Goal: Information Seeking & Learning: Learn about a topic

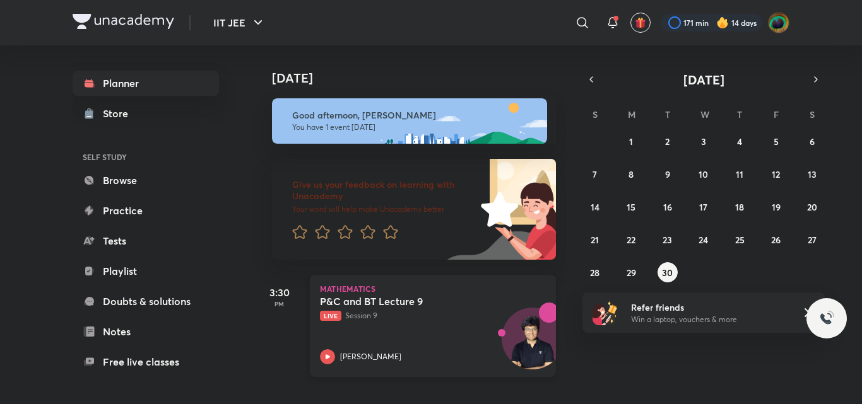
click at [396, 319] on p "Live Session 9" at bounding box center [419, 315] width 198 height 11
click at [138, 183] on link "Browse" at bounding box center [146, 180] width 146 height 25
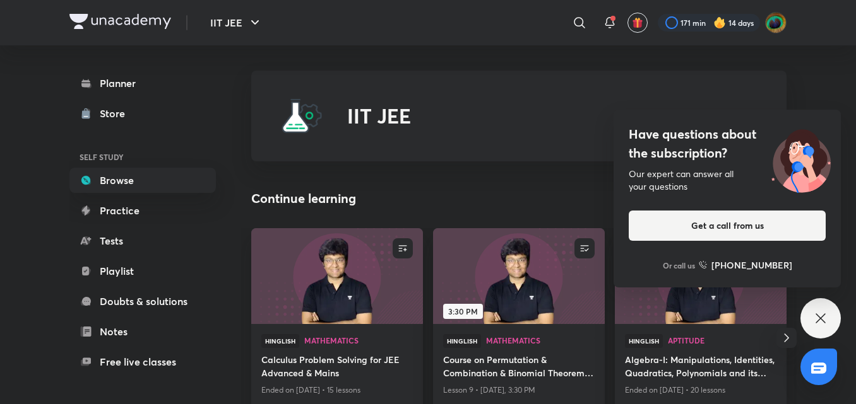
click at [827, 329] on div "Have questions about the subscription? Our expert can answer all your questions…" at bounding box center [820, 318] width 40 height 40
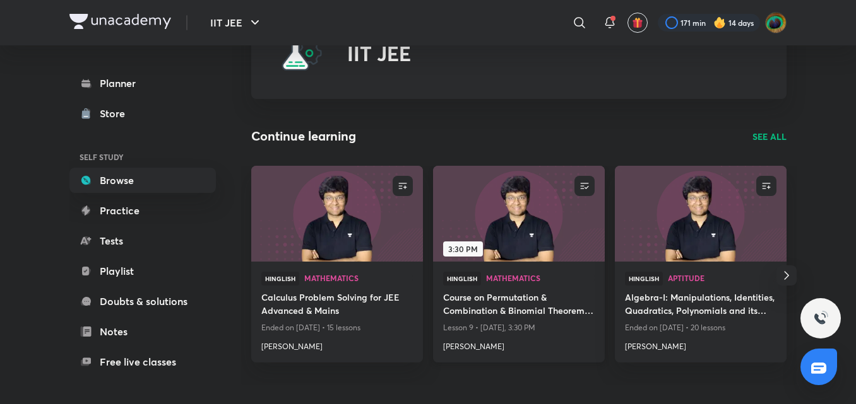
scroll to position [63, 0]
click at [466, 348] on h4 "[PERSON_NAME]" at bounding box center [518, 344] width 151 height 16
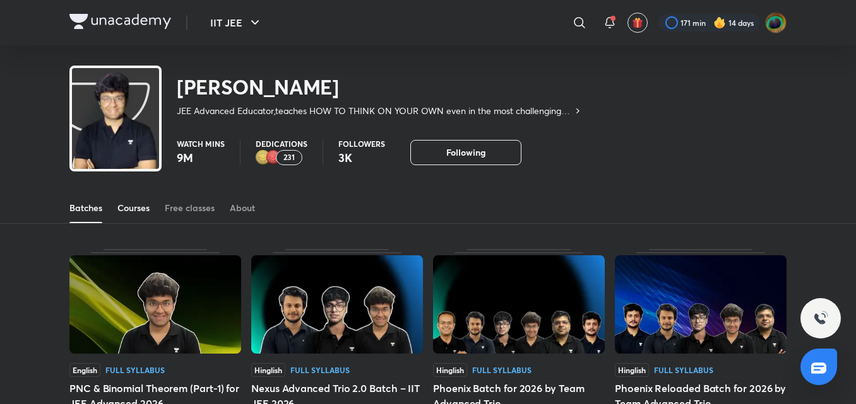
click at [142, 207] on div "Courses" at bounding box center [133, 208] width 32 height 13
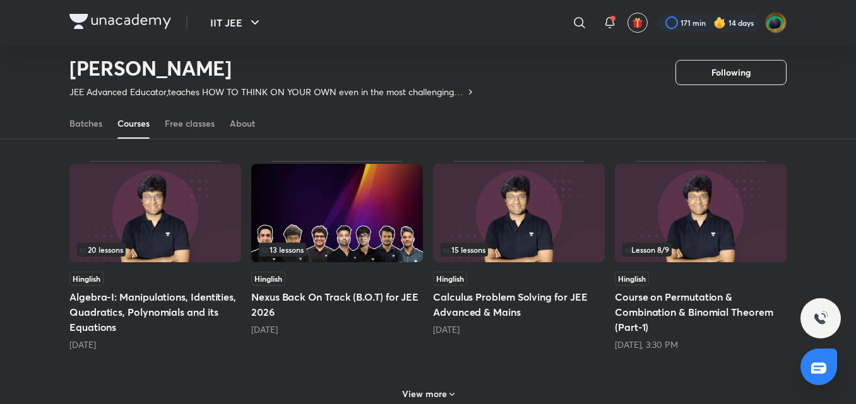
scroll to position [558, 0]
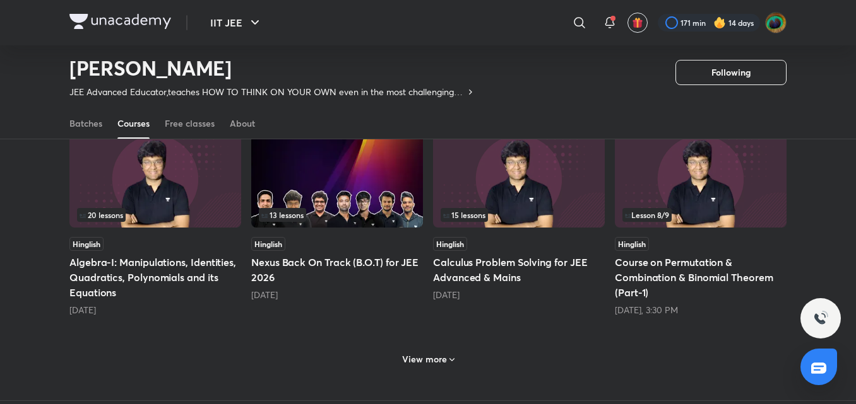
click at [671, 297] on h5 "Course on Permutation & Combination & Binomial Theorem (Part-1)" at bounding box center [701, 277] width 172 height 45
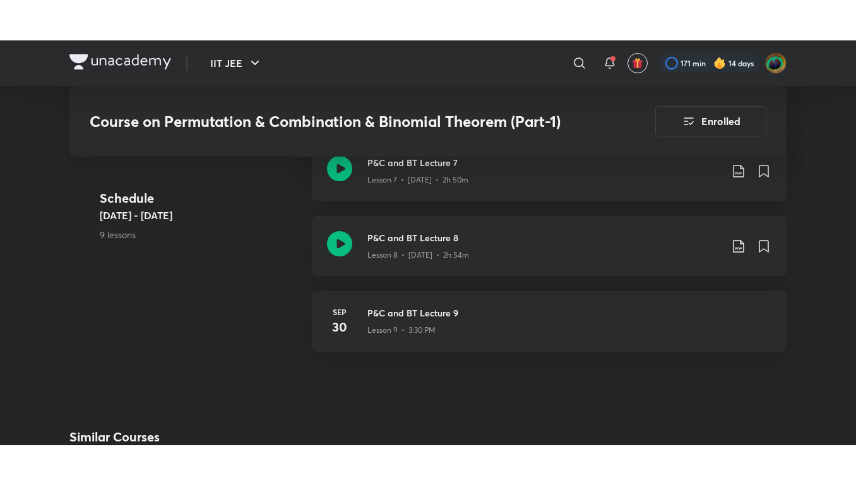
scroll to position [1162, 0]
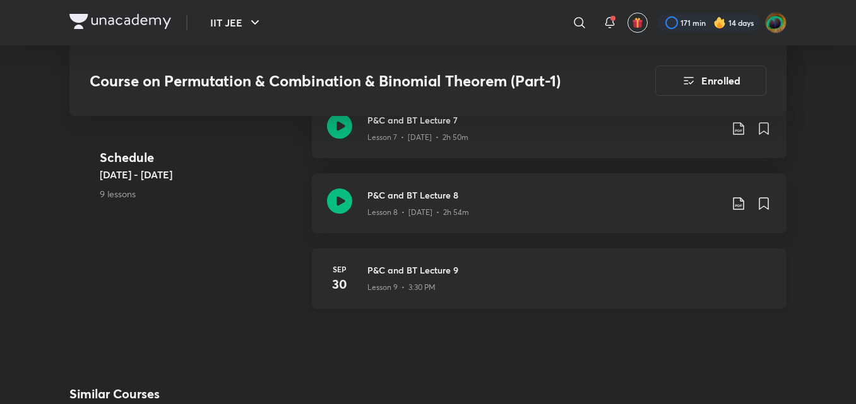
click at [418, 285] on p "Lesson 9 • 3:30 PM" at bounding box center [401, 287] width 68 height 11
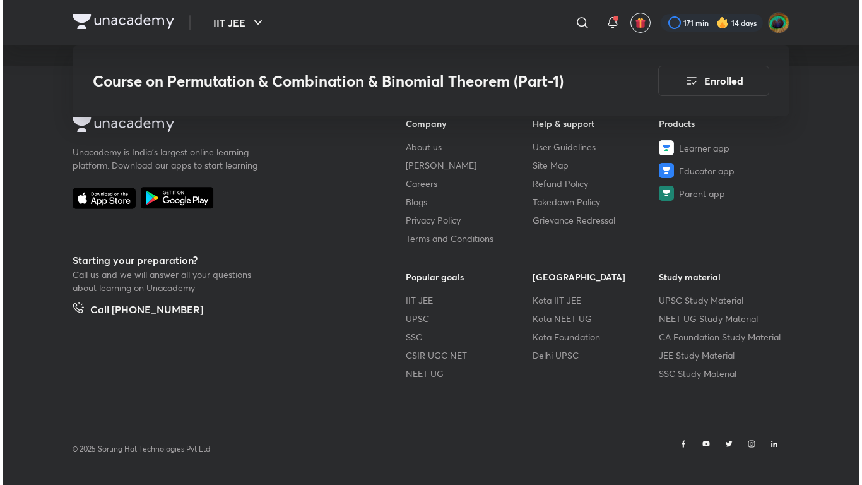
scroll to position [1767, 0]
